Goal: Find specific page/section: Find specific page/section

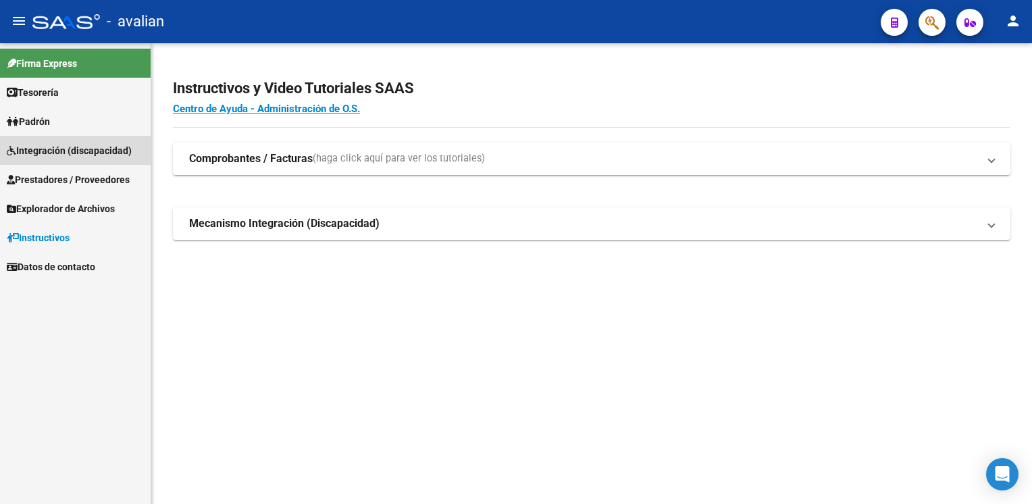
click at [61, 154] on span "Integración (discapacidad)" at bounding box center [69, 150] width 125 height 15
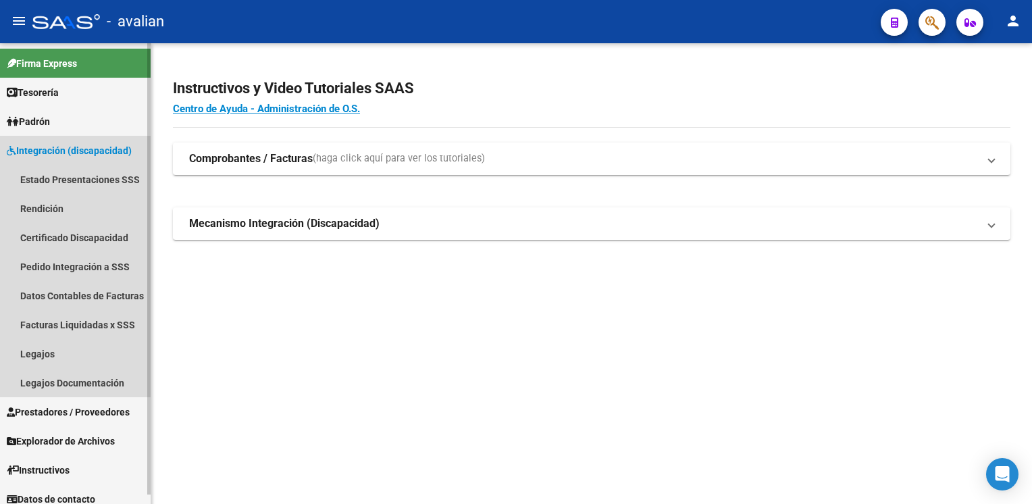
click at [61, 154] on span "Integración (discapacidad)" at bounding box center [69, 150] width 125 height 15
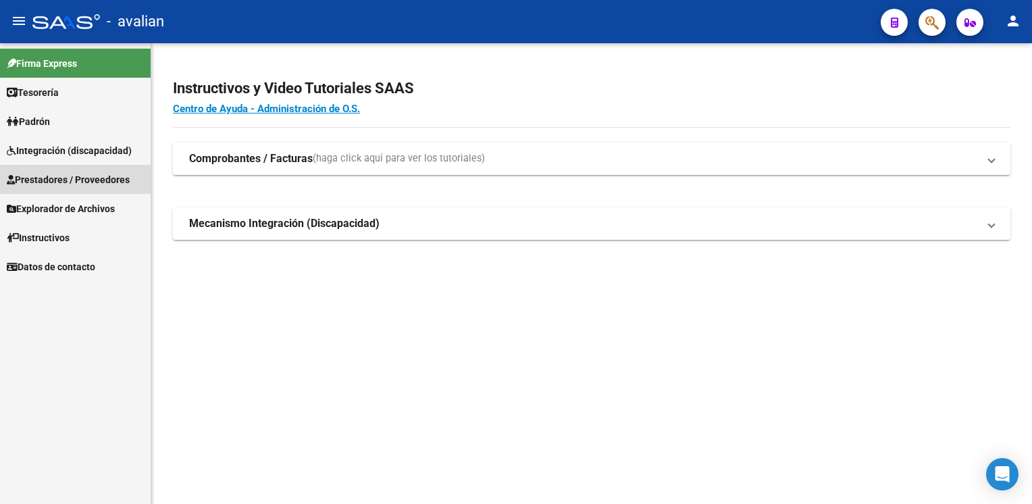
click at [55, 169] on link "Prestadores / Proveedores" at bounding box center [75, 179] width 151 height 29
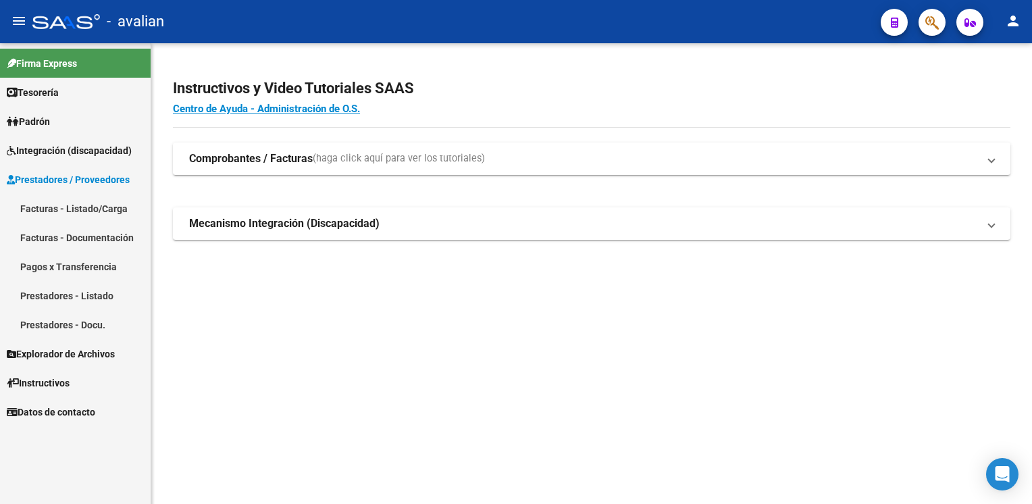
click at [82, 215] on link "Facturas - Listado/Carga" at bounding box center [75, 208] width 151 height 29
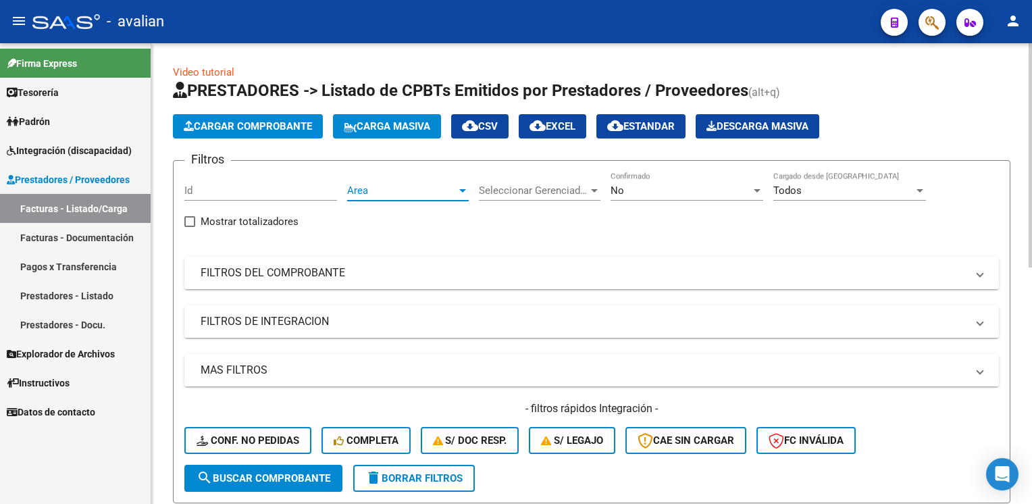
click at [409, 192] on span "Area" at bounding box center [401, 190] width 109 height 12
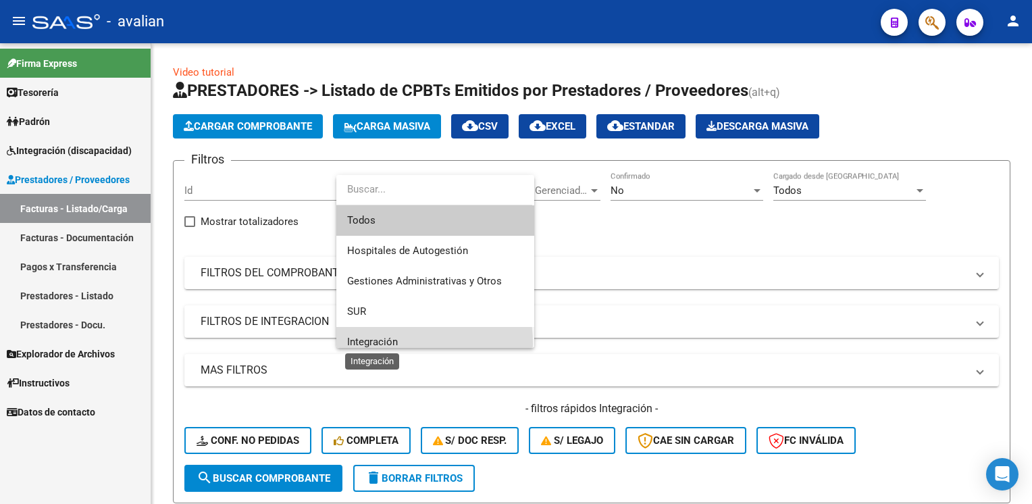
click at [370, 344] on span "Integración" at bounding box center [372, 342] width 51 height 12
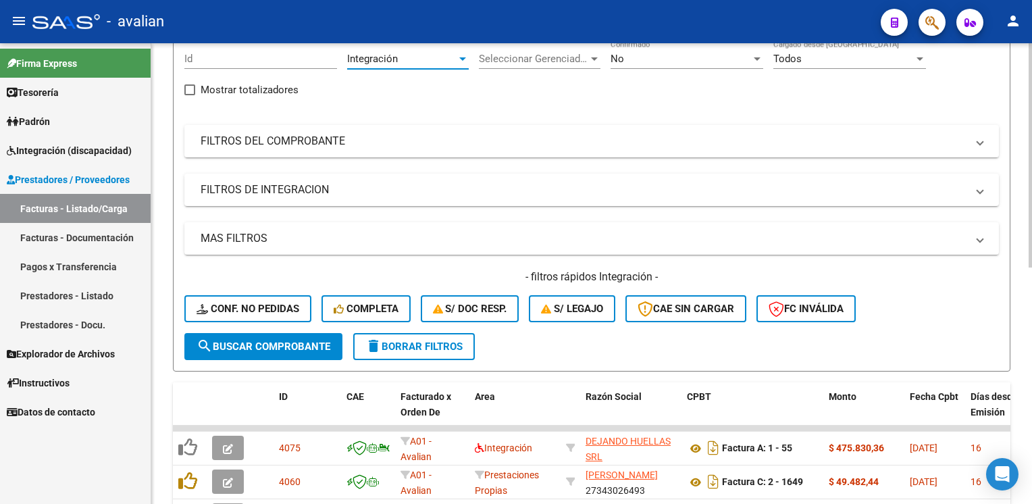
scroll to position [135, 0]
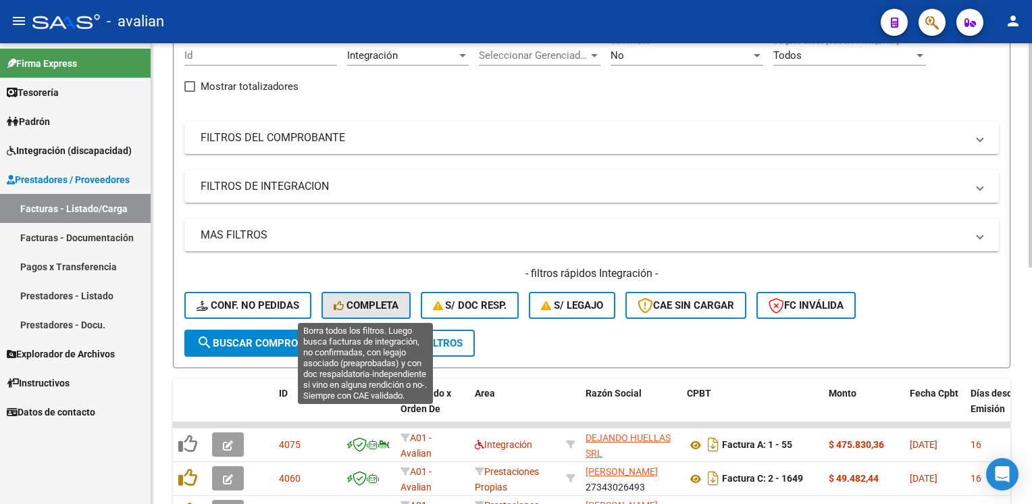
drag, startPoint x: 362, startPoint y: 311, endPoint x: 338, endPoint y: 318, distance: 25.2
click at [360, 311] on button "Completa" at bounding box center [365, 305] width 89 height 27
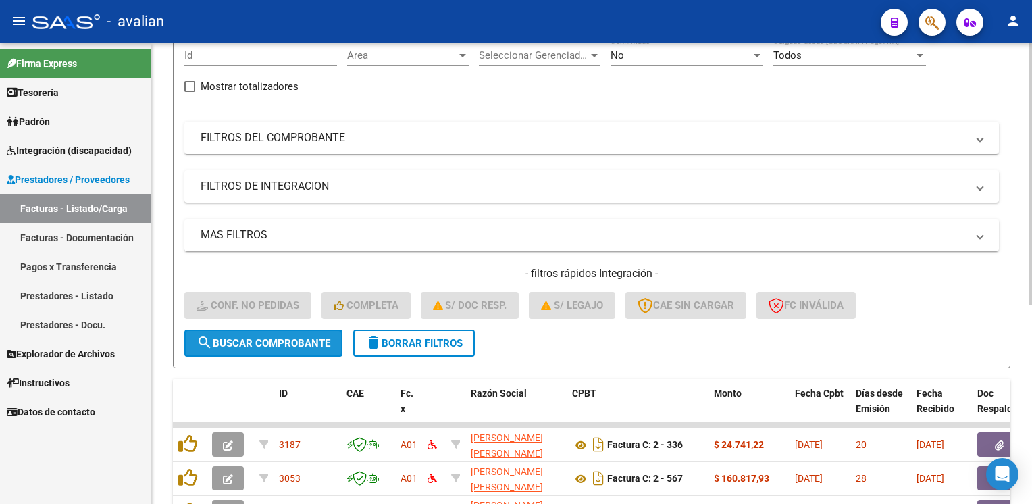
click at [265, 344] on span "search Buscar Comprobante" at bounding box center [263, 343] width 134 height 12
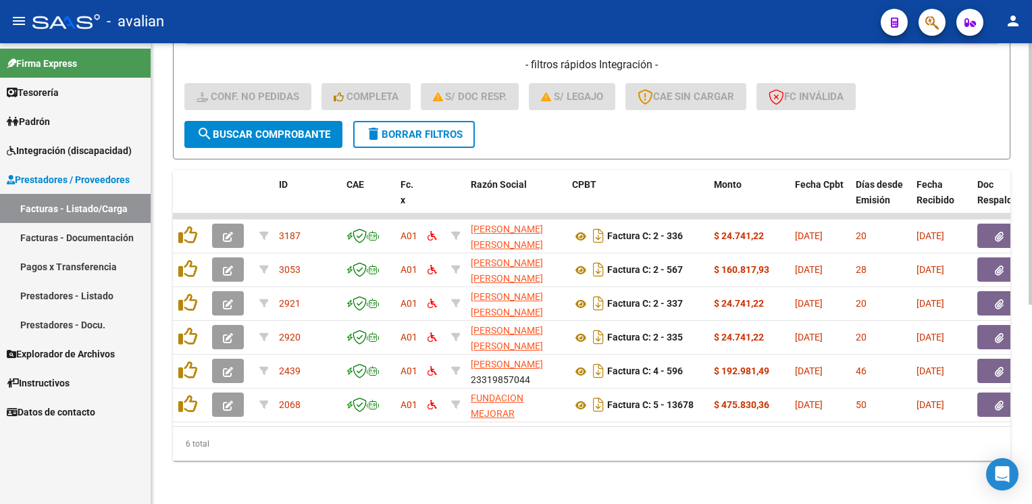
scroll to position [351, 0]
